Goal: Go to known website: Access a specific website the user already knows

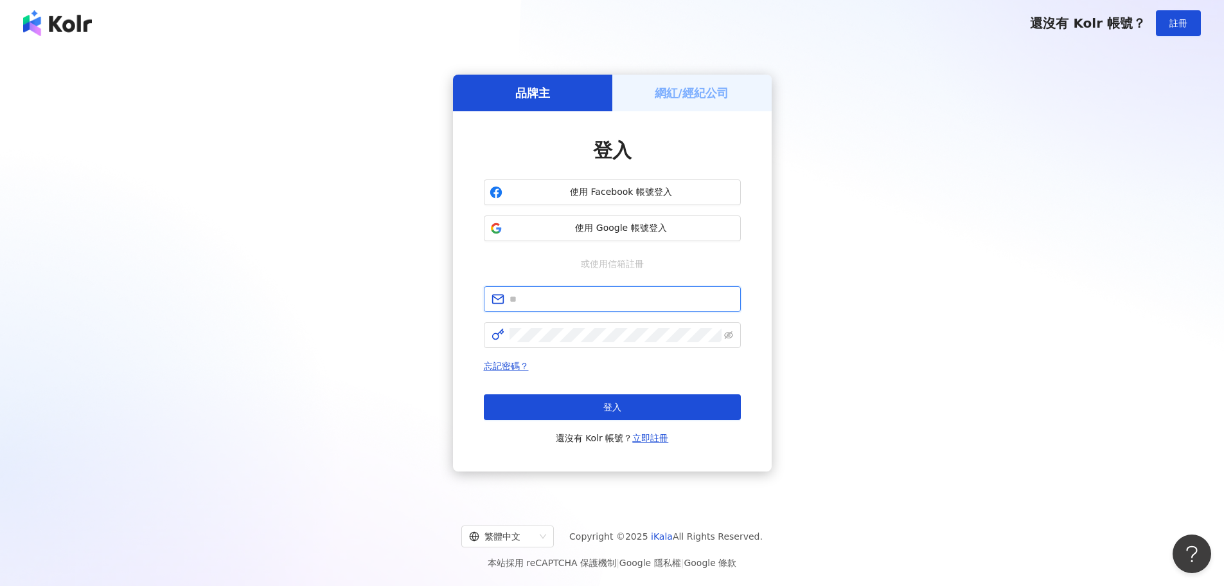
type input "**********"
click at [48, 22] on img at bounding box center [57, 23] width 69 height 26
